Goal: Check status: Check status

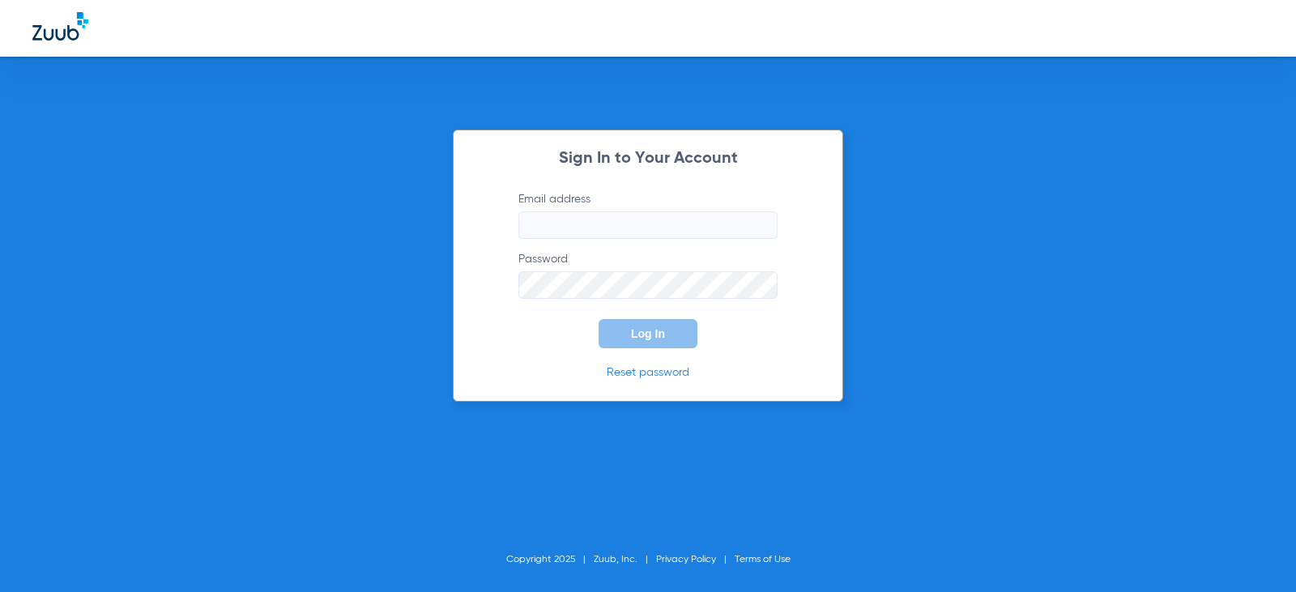
type input "[EMAIL_ADDRESS][DOMAIN_NAME]"
click at [646, 338] on span "Log In" at bounding box center [648, 333] width 34 height 13
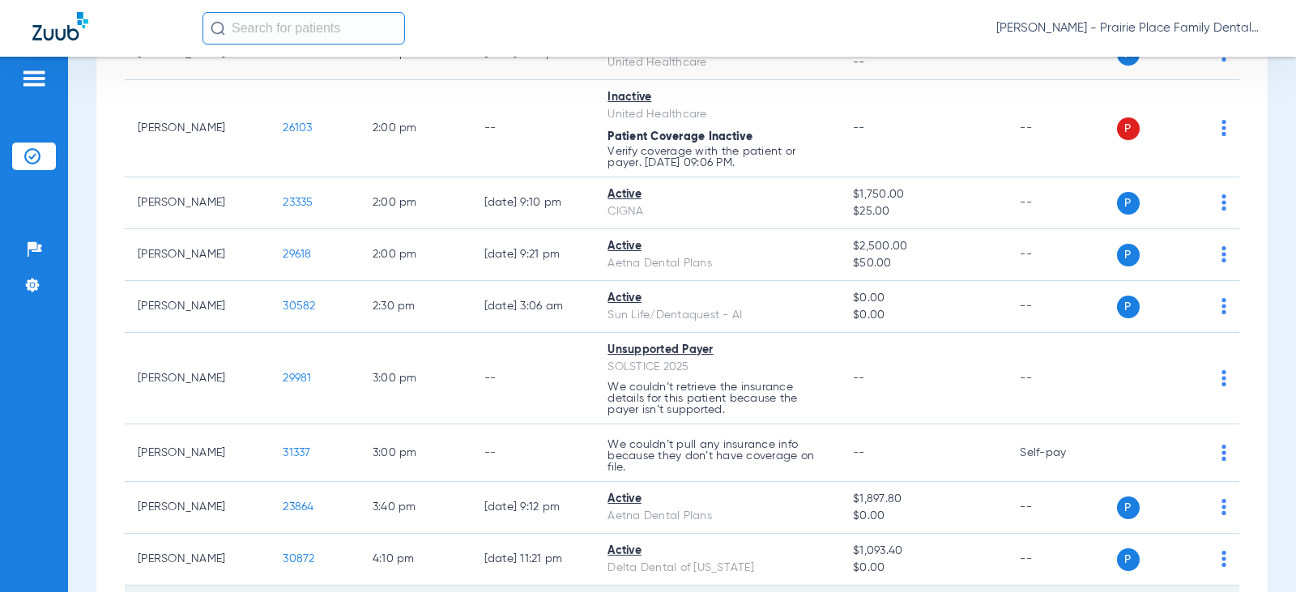
scroll to position [2046, 0]
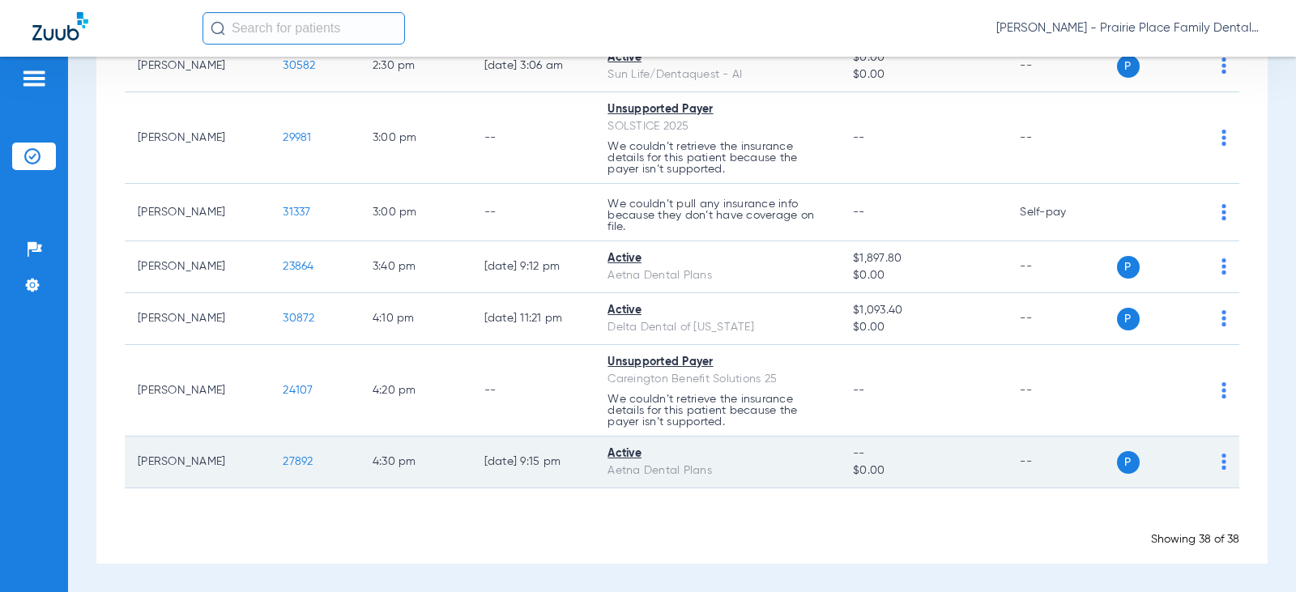
click at [288, 463] on span "27892" at bounding box center [298, 461] width 30 height 11
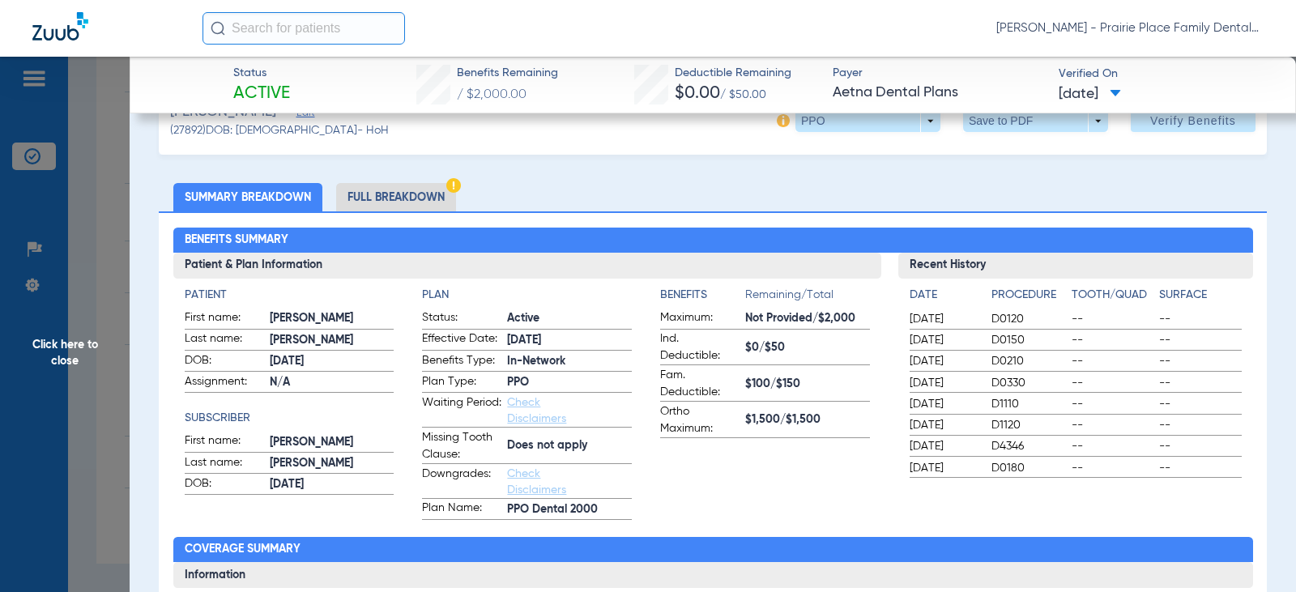
scroll to position [0, 0]
